Goal: Information Seeking & Learning: Learn about a topic

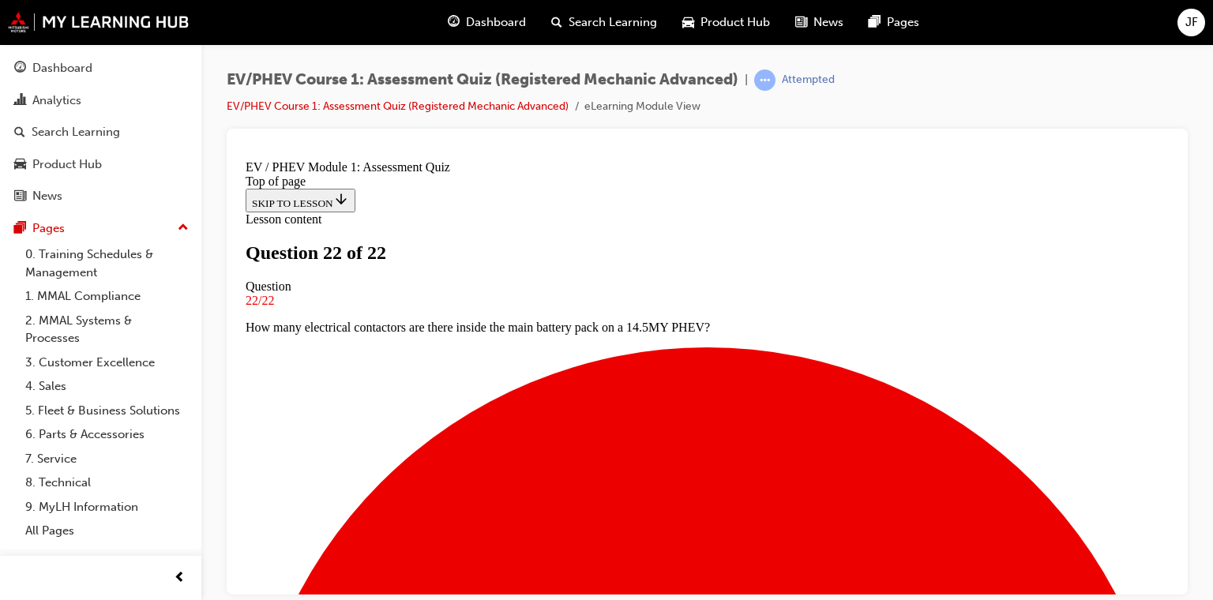
scroll to position [367, 0]
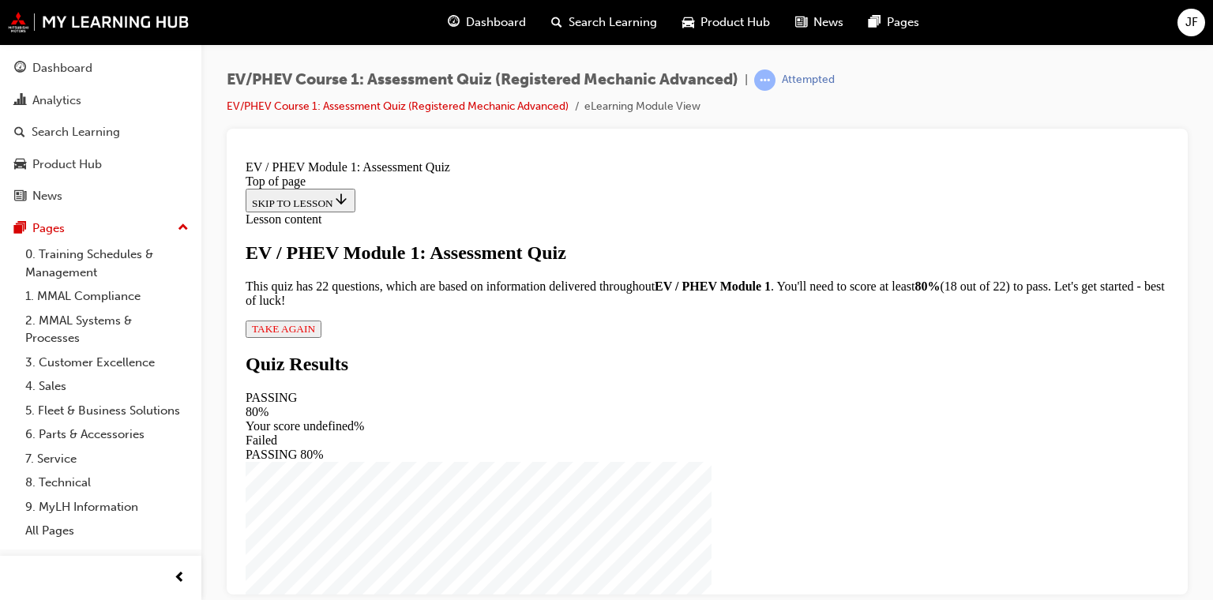
click at [322, 337] on button "TAKE AGAIN" at bounding box center [284, 328] width 76 height 17
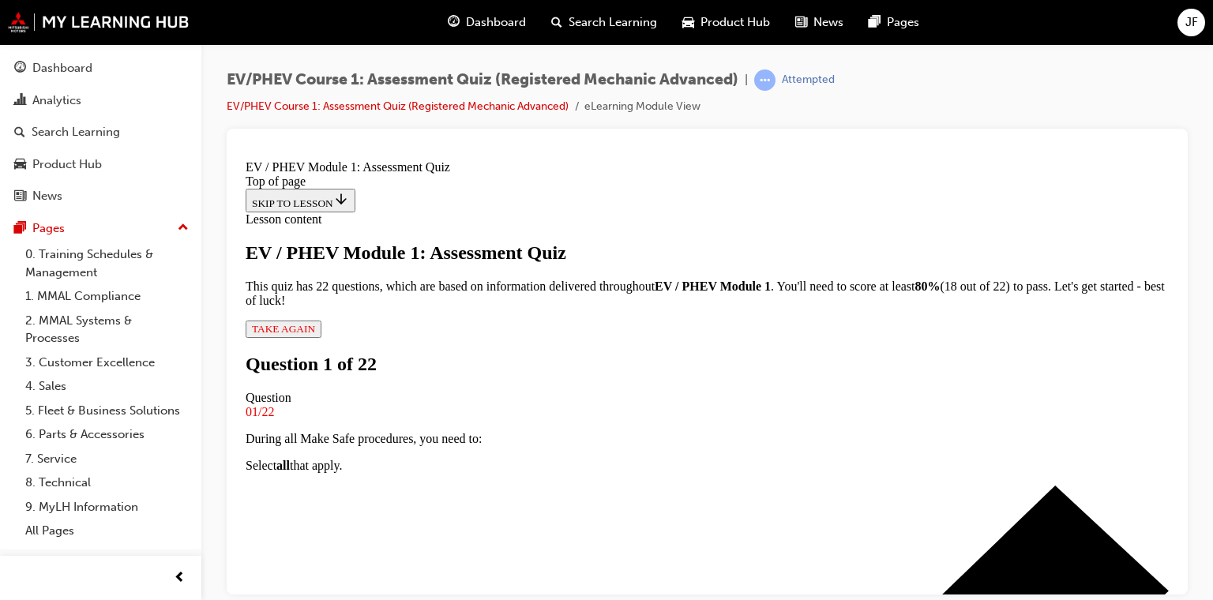
scroll to position [193, 0]
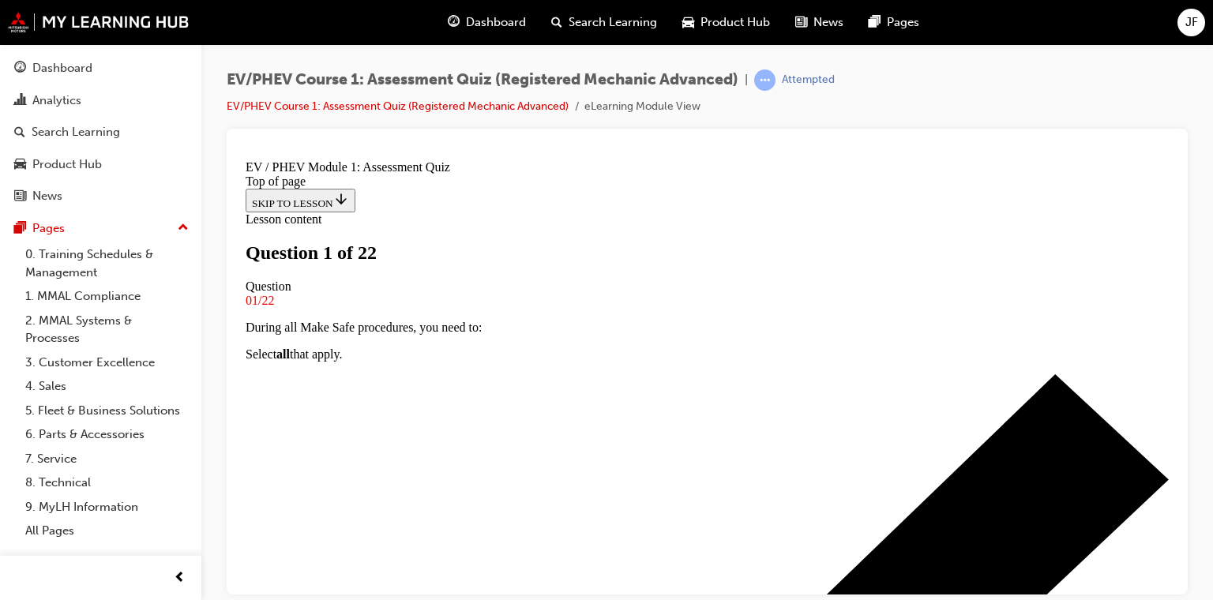
scroll to position [158, 0]
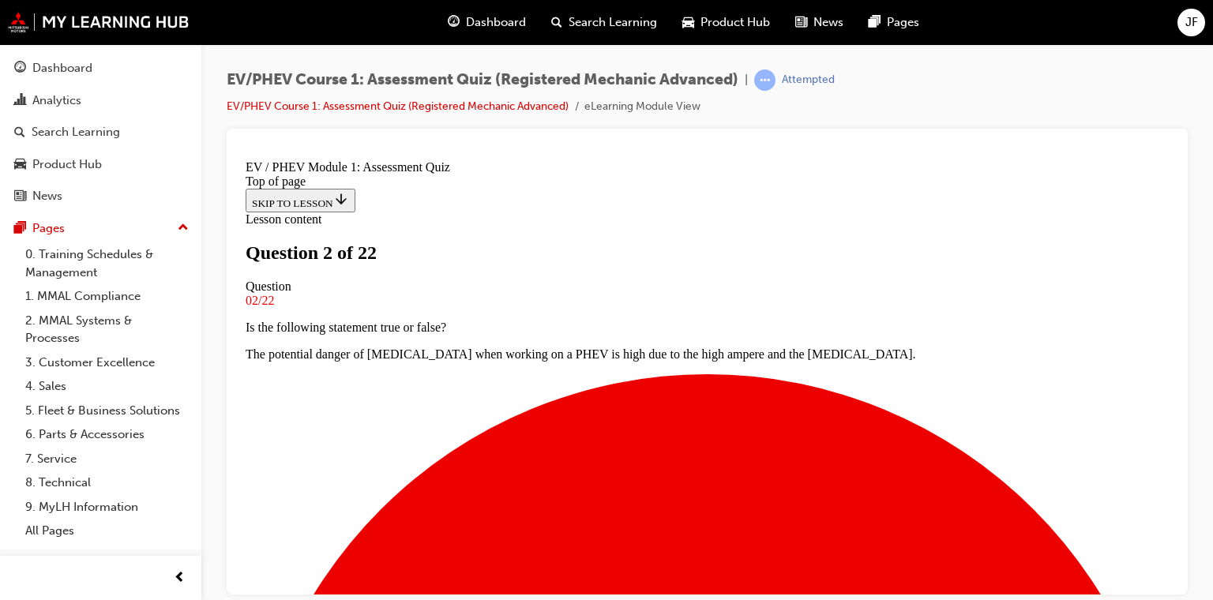
scroll to position [237, 0]
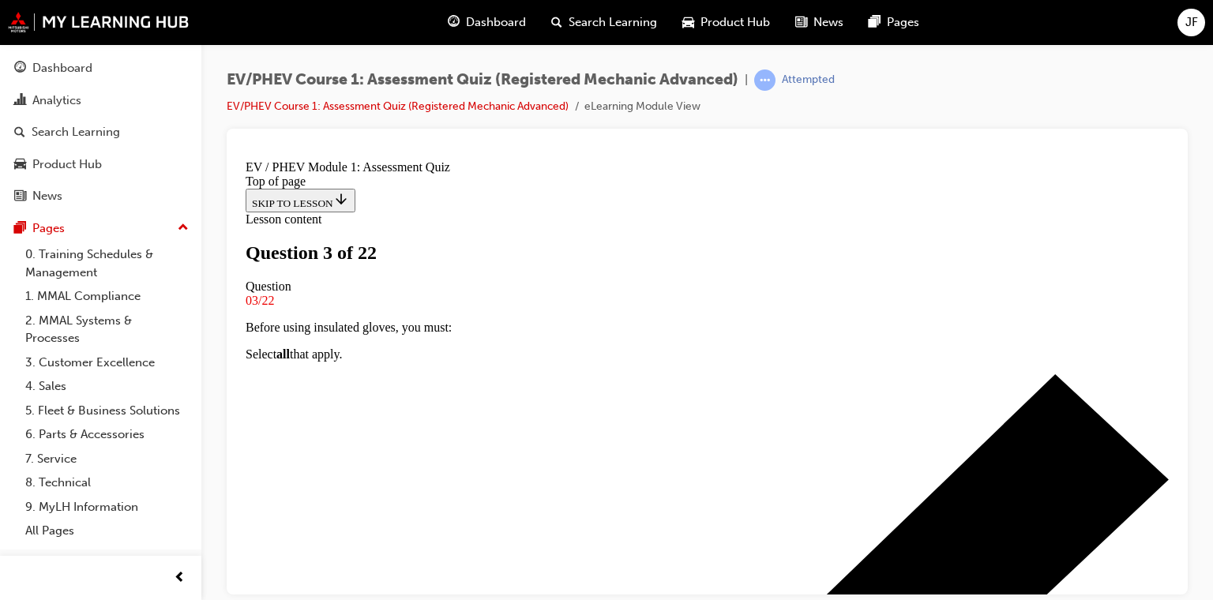
scroll to position [237, 0]
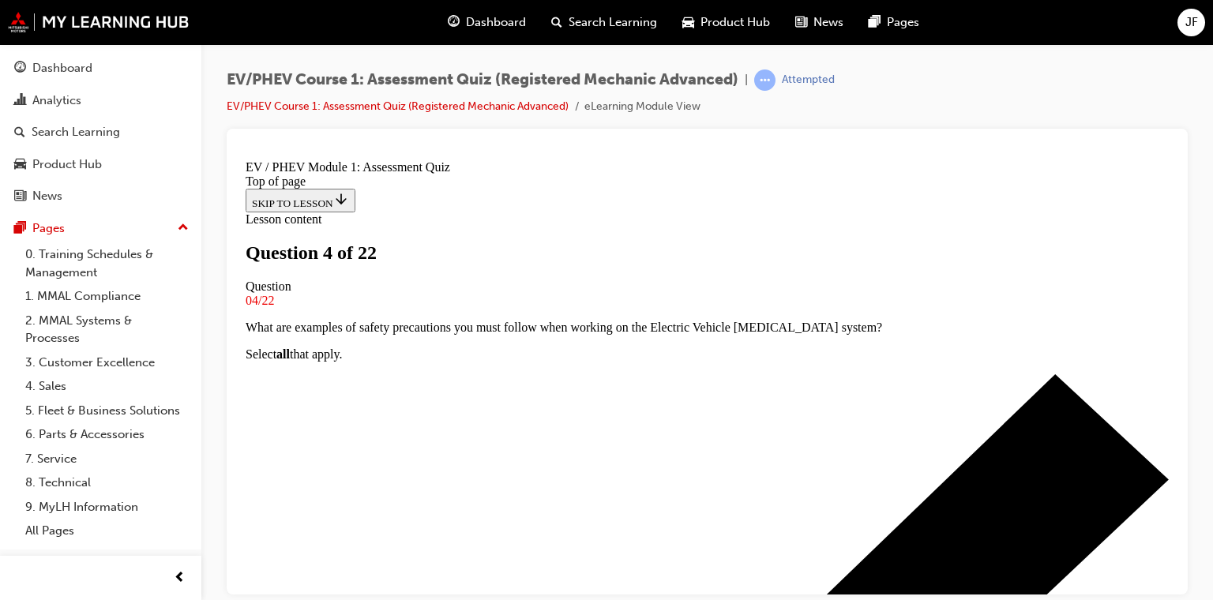
scroll to position [0, 0]
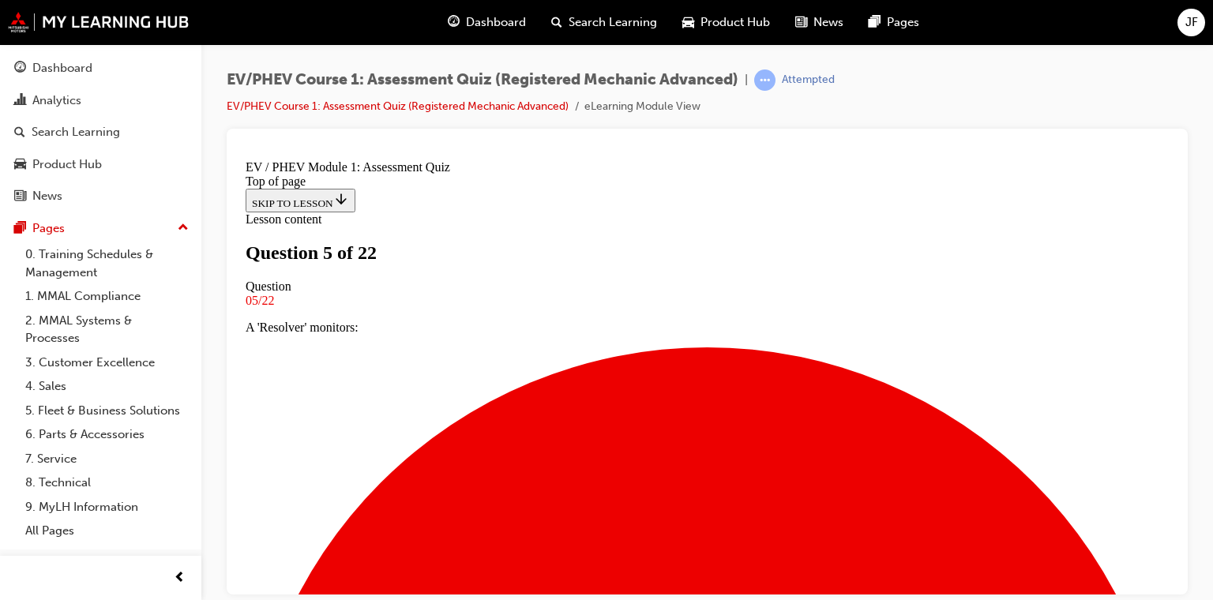
scroll to position [237, 0]
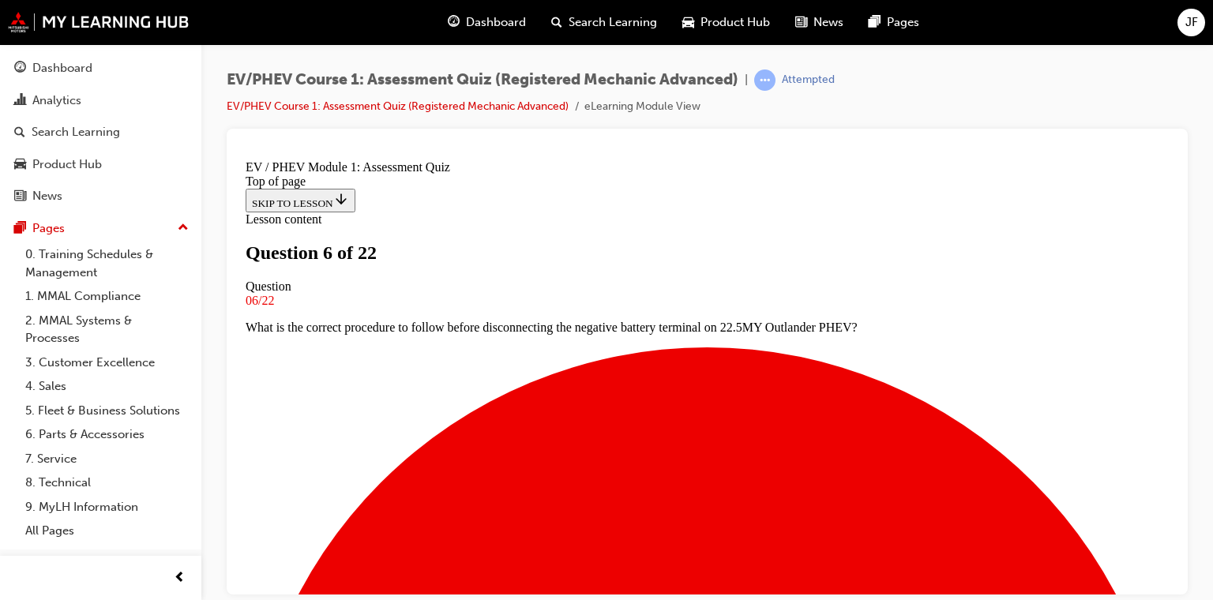
scroll to position [237, 0]
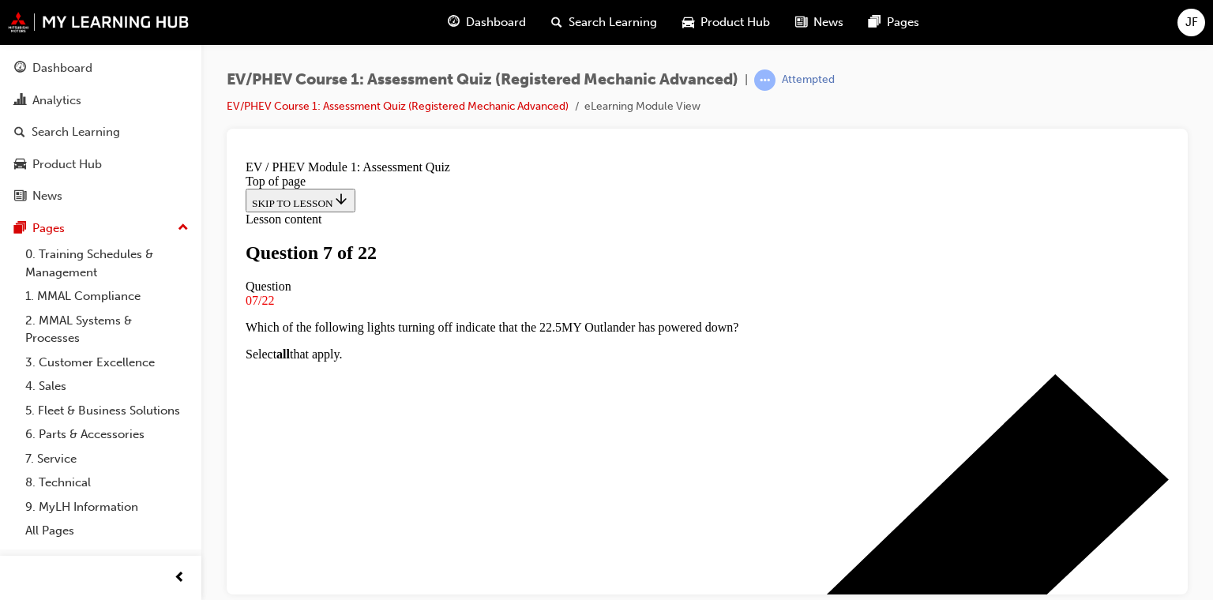
scroll to position [158, 0]
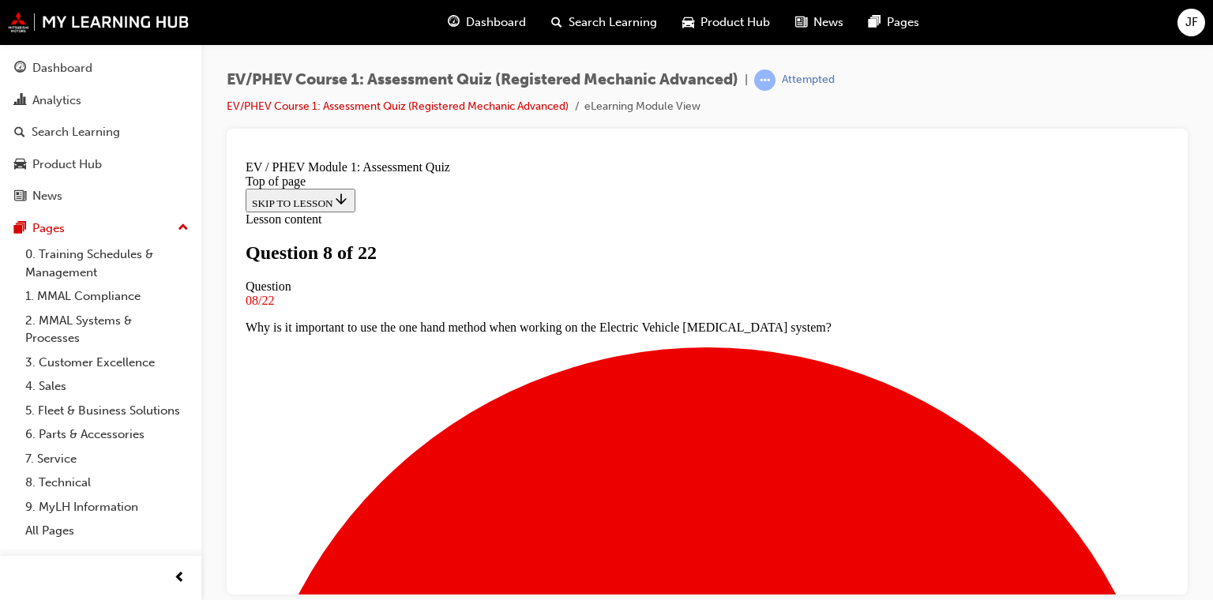
scroll to position [158, 0]
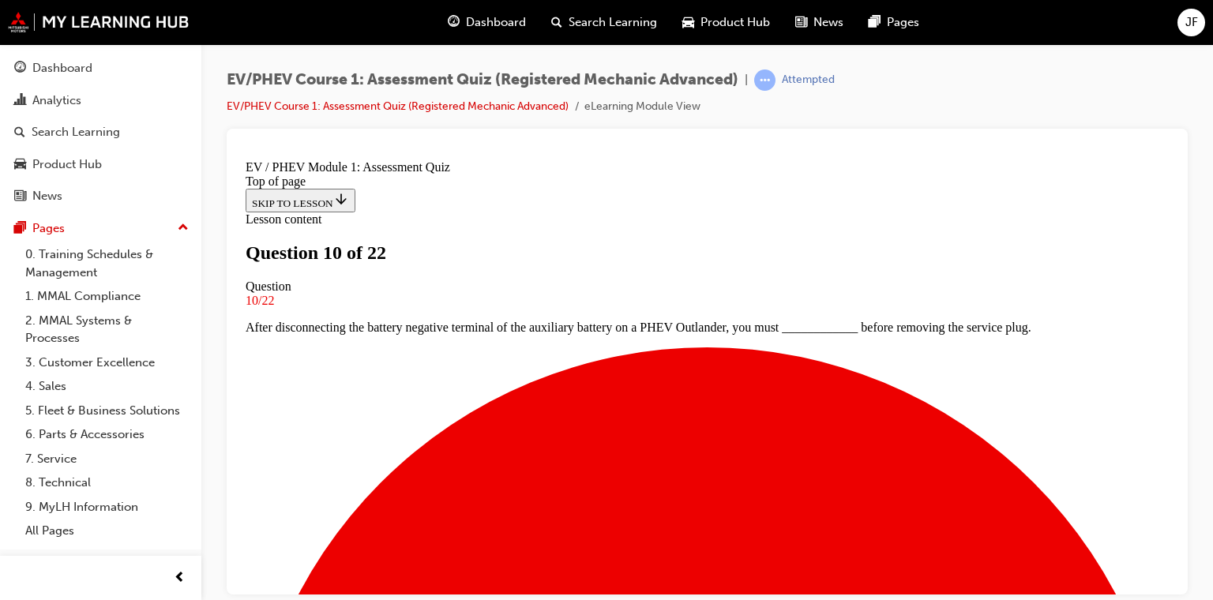
scroll to position [237, 0]
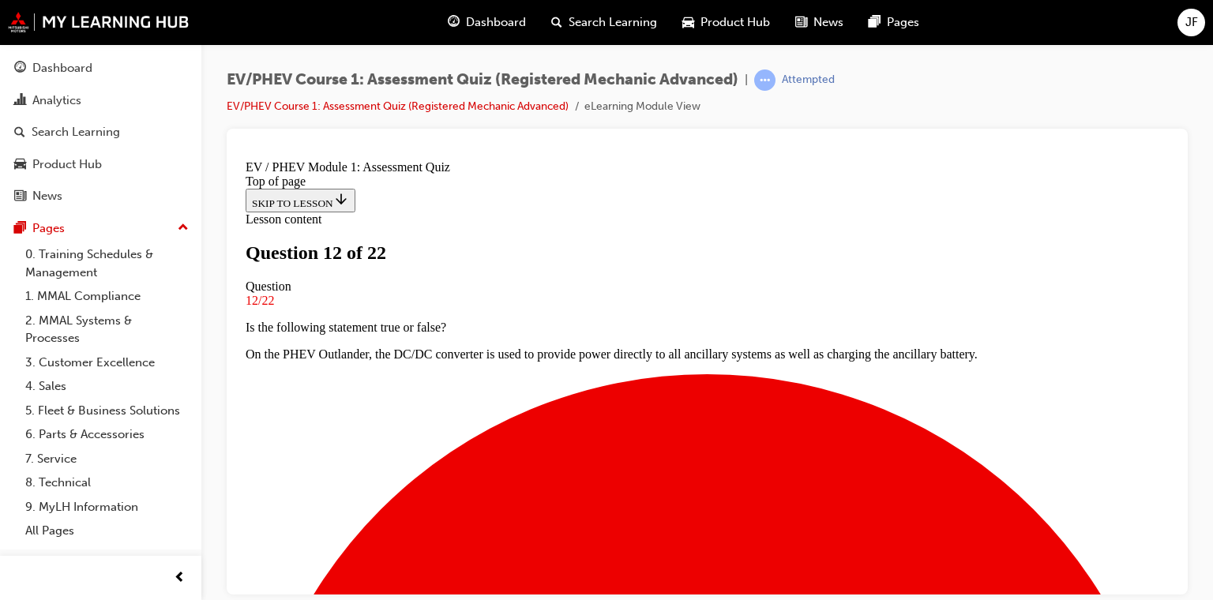
scroll to position [0, 0]
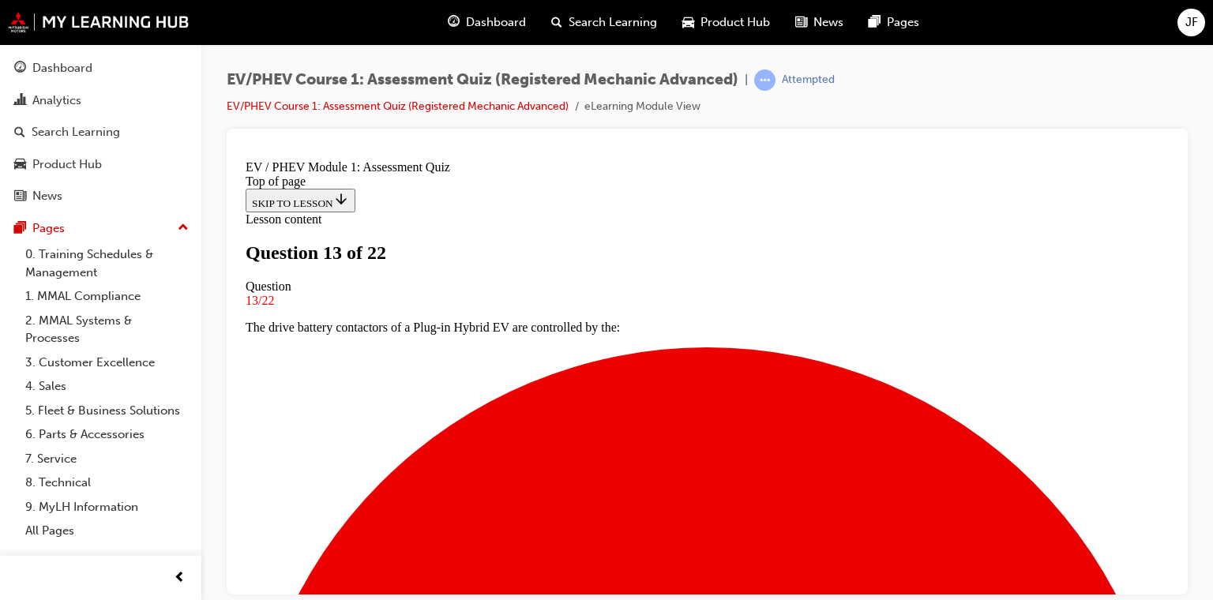
scroll to position [158, 0]
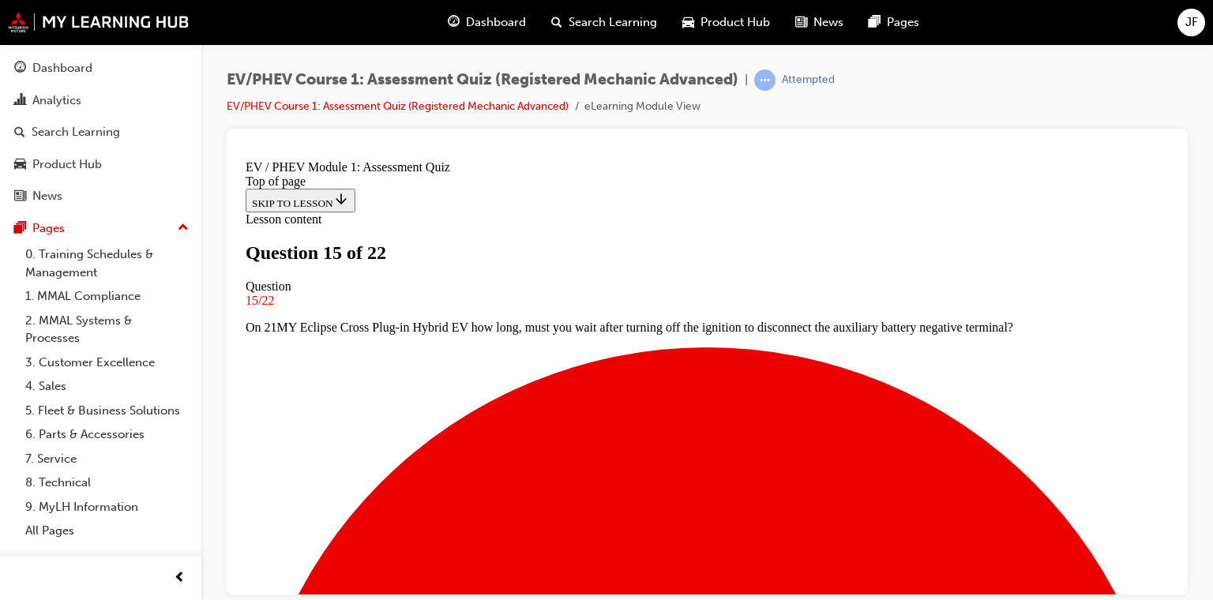
scroll to position [0, 0]
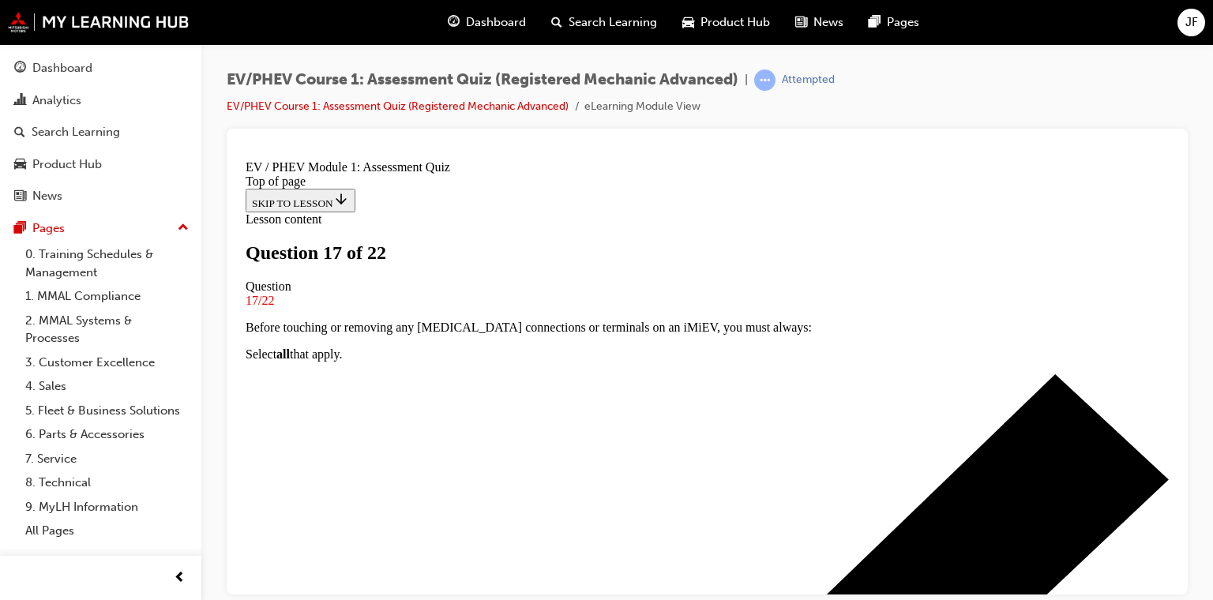
scroll to position [158, 0]
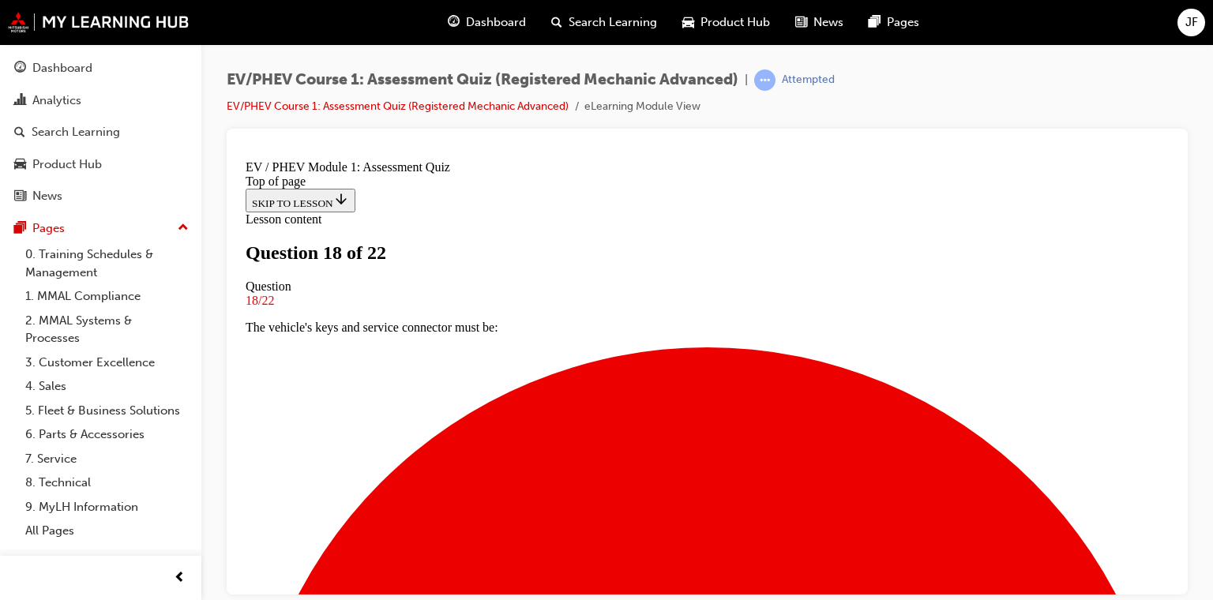
scroll to position [79, 0]
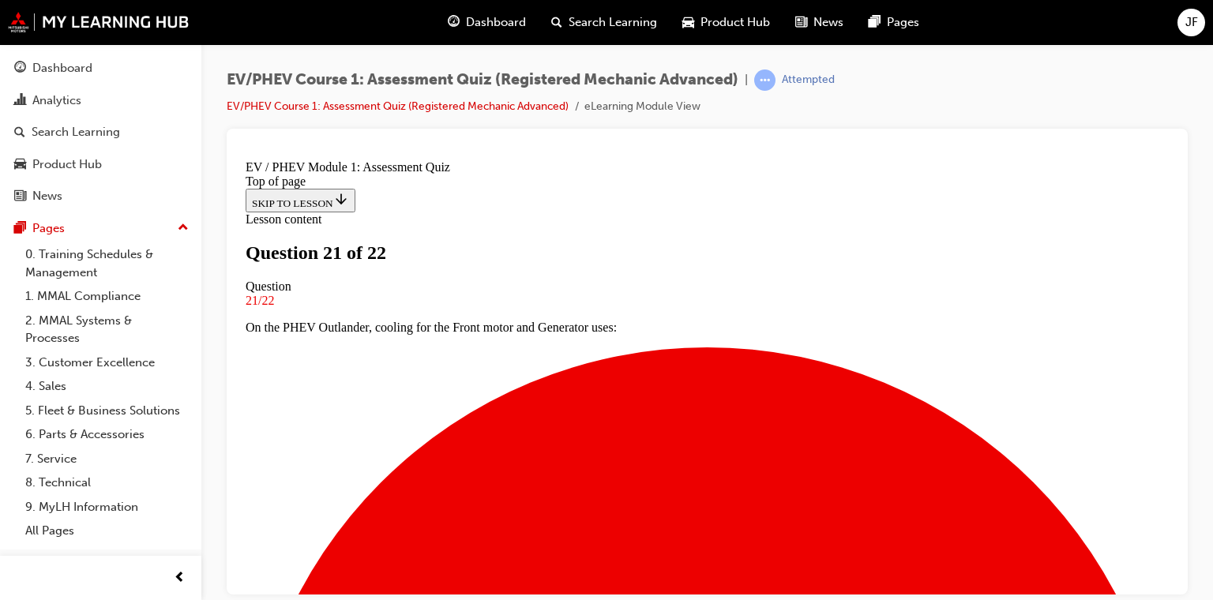
scroll to position [158, 0]
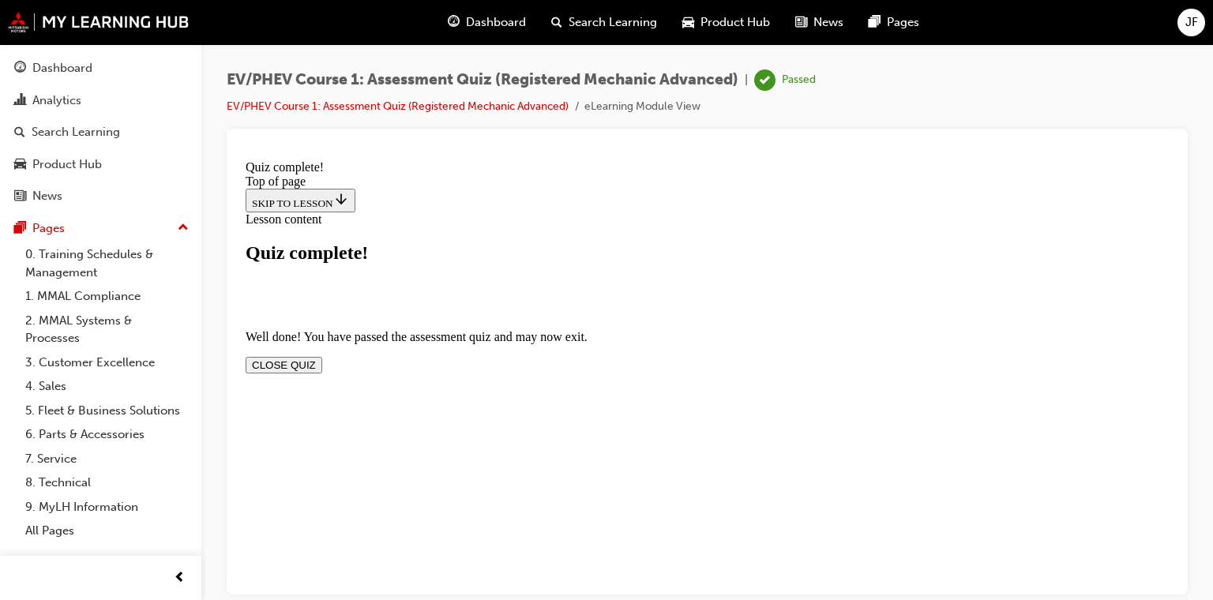
click at [322, 356] on button "CLOSE QUIZ" at bounding box center [284, 364] width 77 height 17
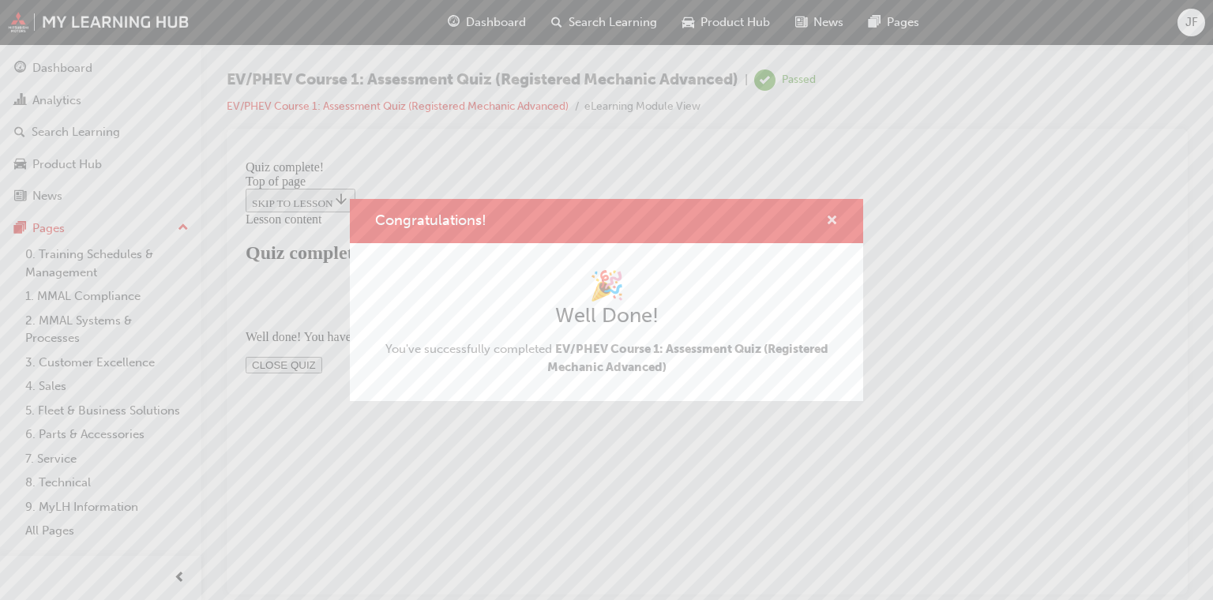
click at [835, 228] on span "cross-icon" at bounding box center [832, 222] width 12 height 14
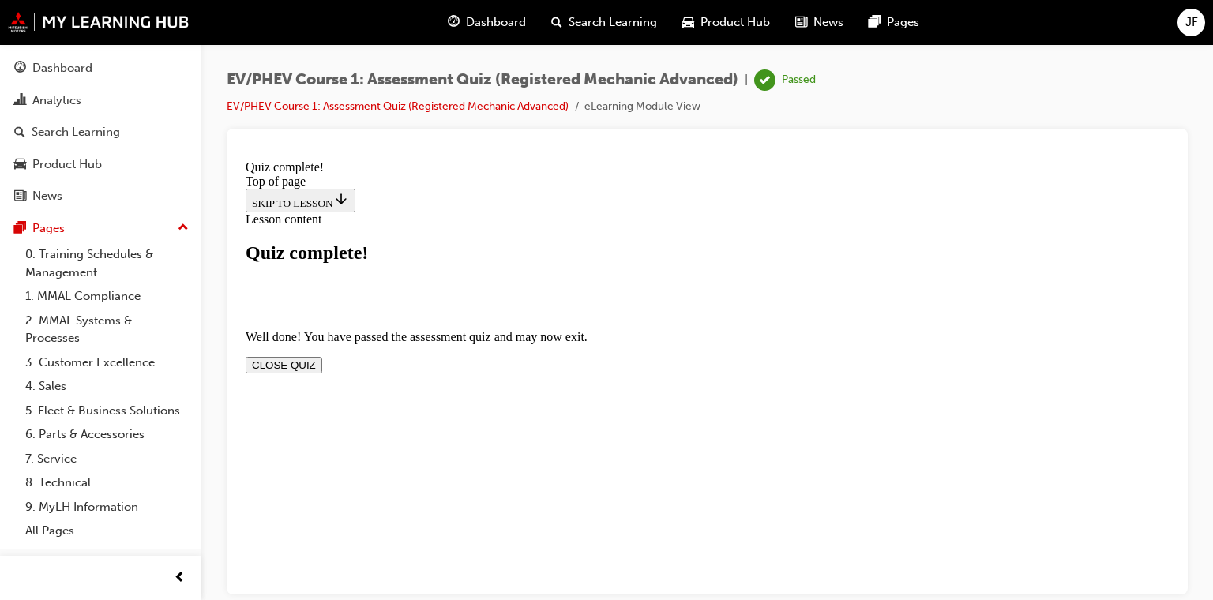
click at [498, 22] on span "Dashboard" at bounding box center [496, 22] width 60 height 18
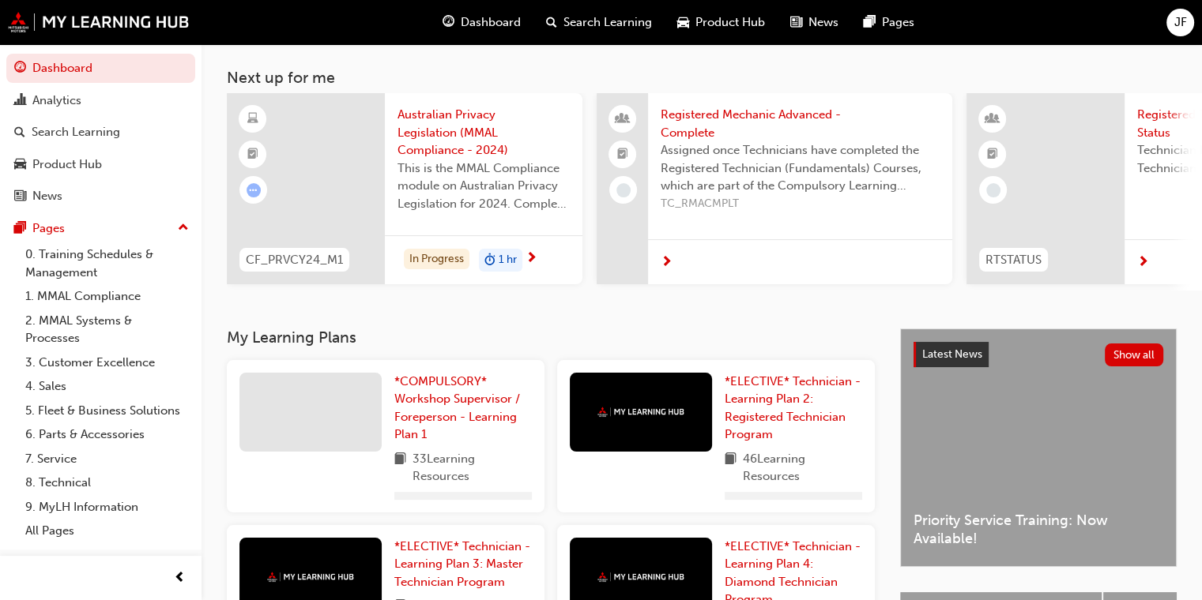
scroll to position [158, 0]
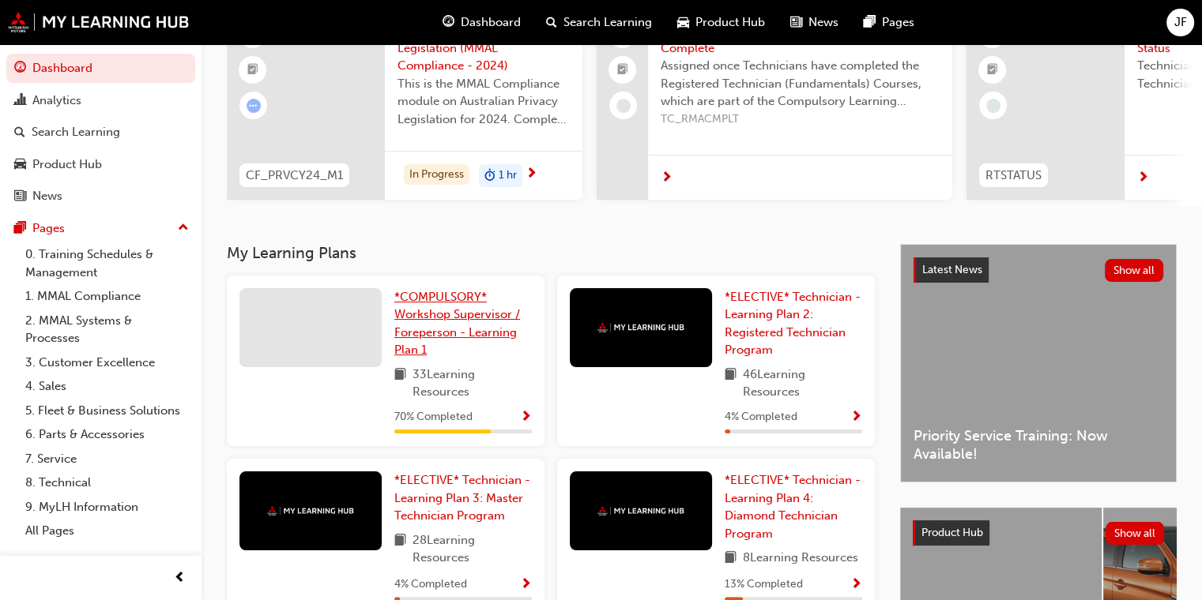
click at [459, 335] on span "*COMPULSORY* Workshop Supervisor / Foreperson - Learning Plan 1" at bounding box center [457, 324] width 126 height 68
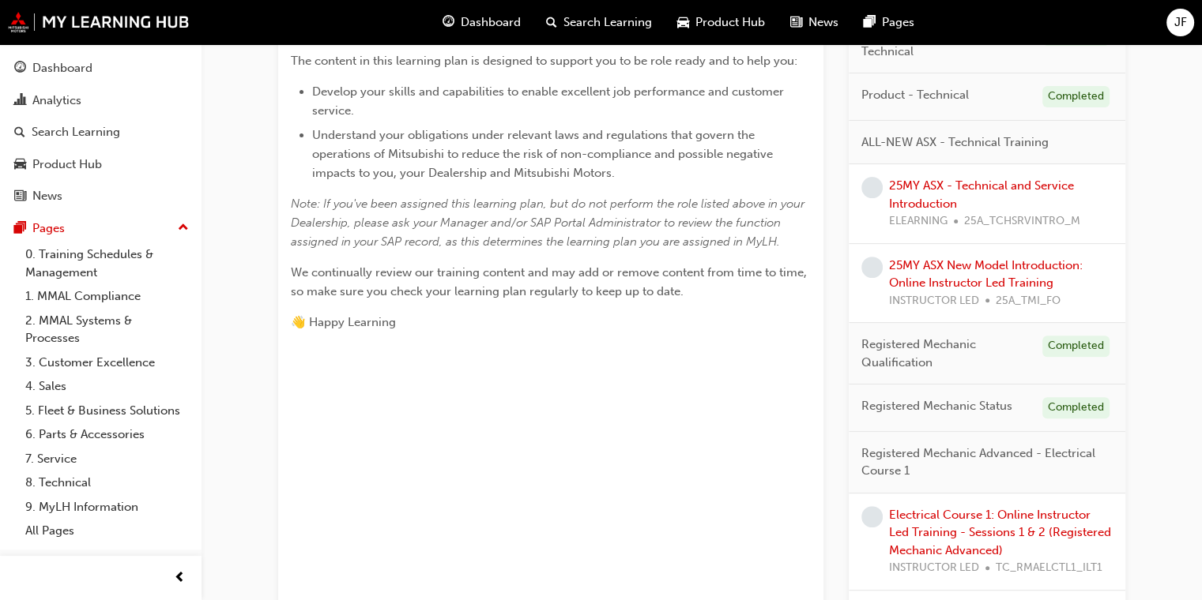
scroll to position [320, 0]
